Goal: Use online tool/utility: Utilize a website feature to perform a specific function

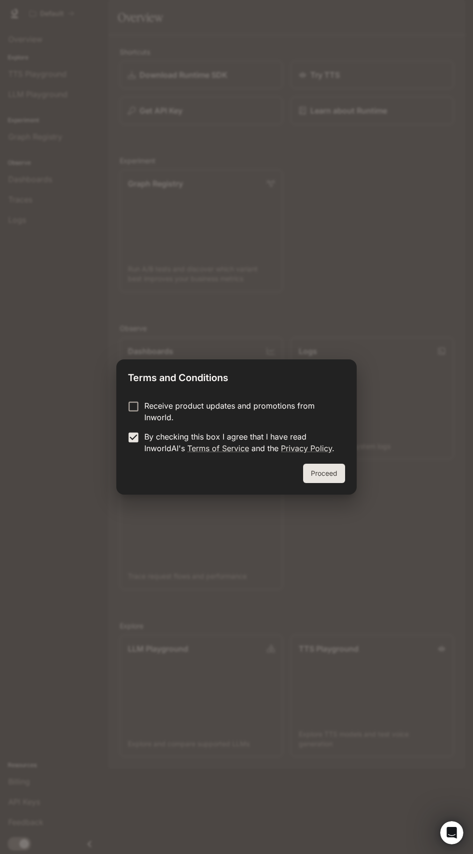
click at [344, 480] on button "Proceed" at bounding box center [324, 473] width 42 height 19
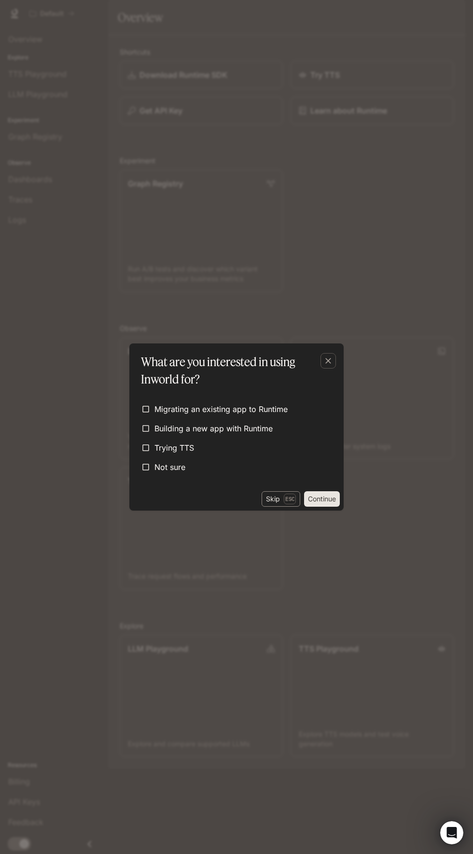
click at [271, 499] on button "Skip Esc" at bounding box center [281, 498] width 39 height 15
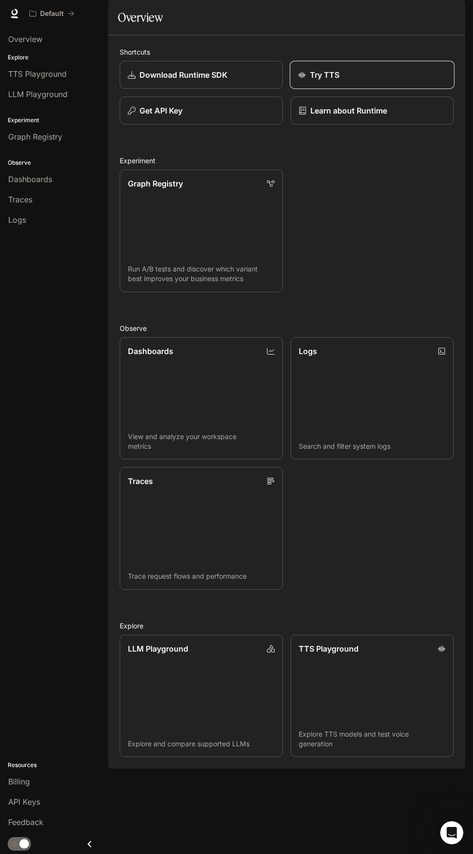
click at [384, 81] on div "Try TTS" at bounding box center [372, 75] width 148 height 12
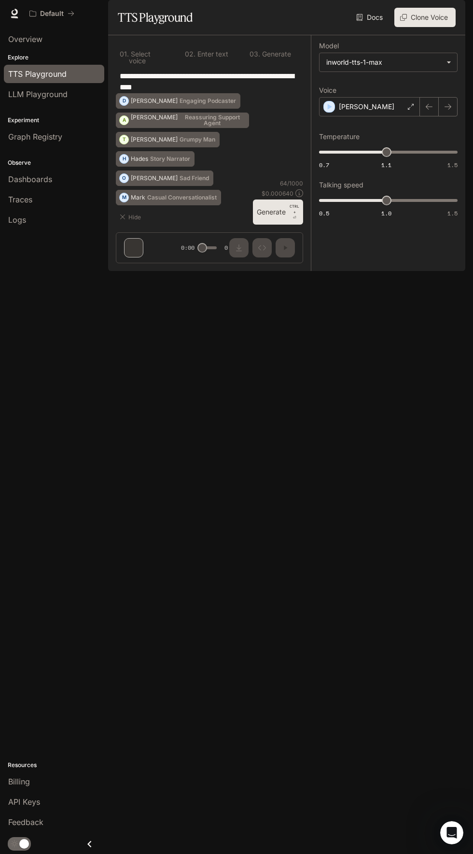
click at [291, 221] on p "CTRL + ⏎" at bounding box center [295, 211] width 10 height 17
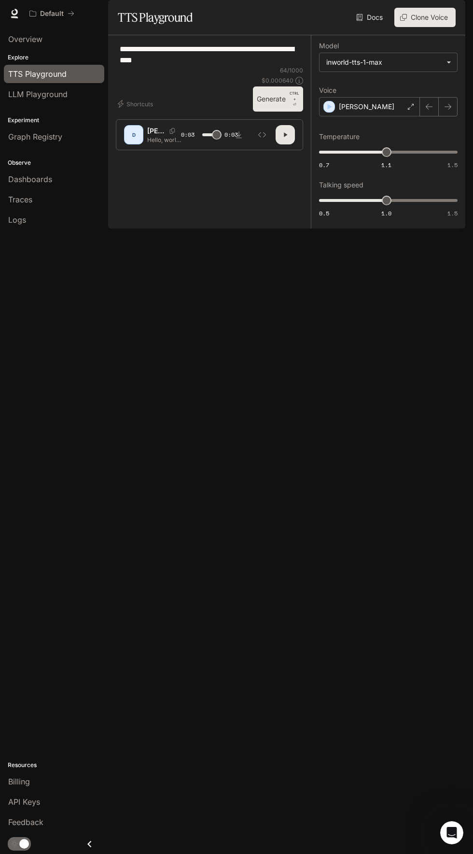
type input "*"
click at [128, 112] on button "Shortcuts" at bounding box center [136, 103] width 41 height 15
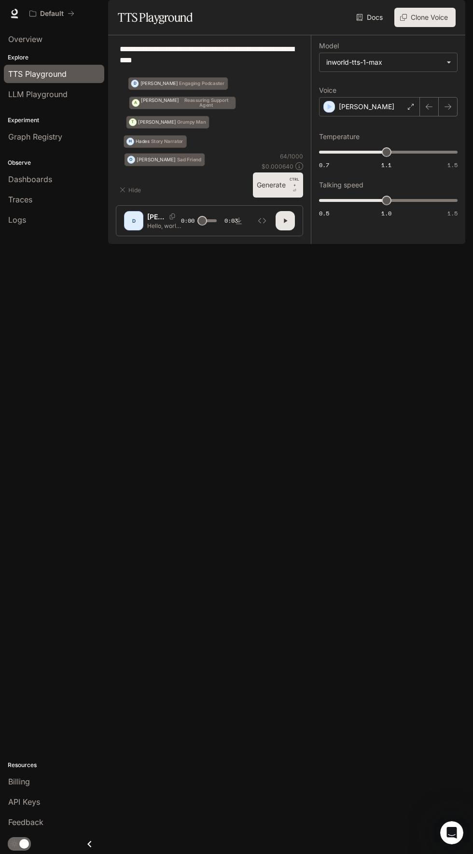
click at [135, 197] on div "Hide M [PERSON_NAME] Conversationalist O [PERSON_NAME] Friend [PERSON_NAME] Sto…" at bounding box center [182, 131] width 133 height 131
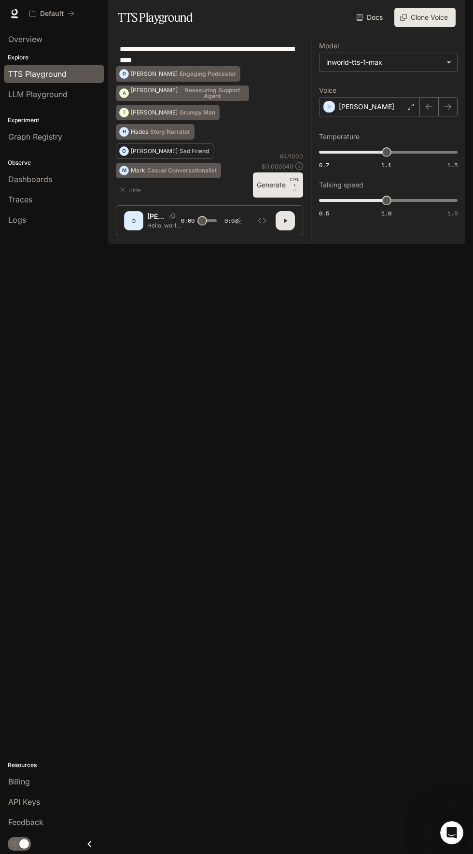
click at [138, 154] on p "[PERSON_NAME]" at bounding box center [154, 151] width 47 height 6
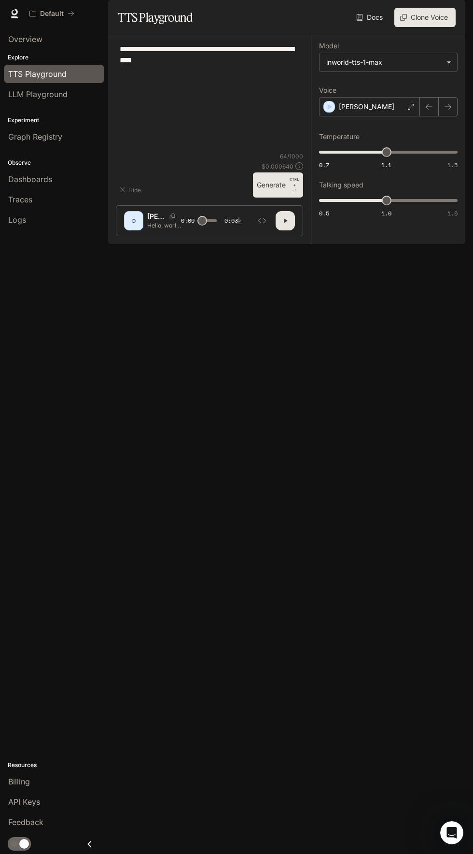
type textarea "**********"
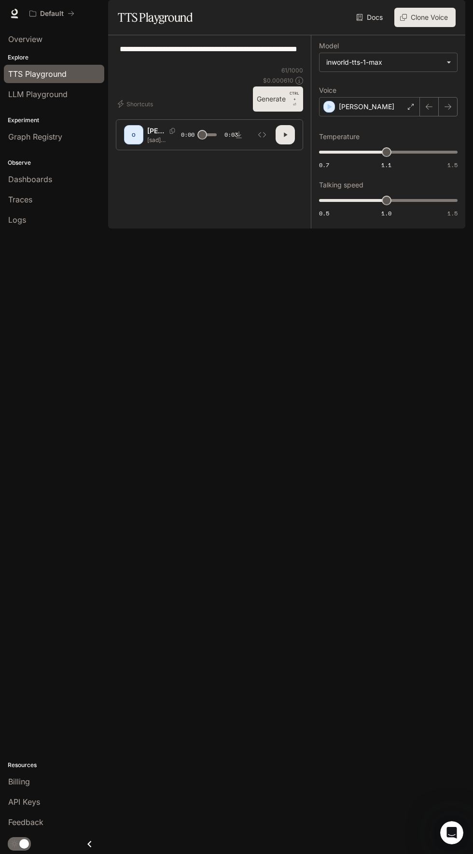
click at [285, 137] on icon "button" at bounding box center [285, 135] width 3 height 4
click at [280, 112] on button "Generate CTRL + ⏎" at bounding box center [278, 98] width 50 height 25
type input "*"
click at [70, 93] on div "LLM Playground" at bounding box center [54, 94] width 92 height 12
type textarea "**********"
